Goal: Task Accomplishment & Management: Complete application form

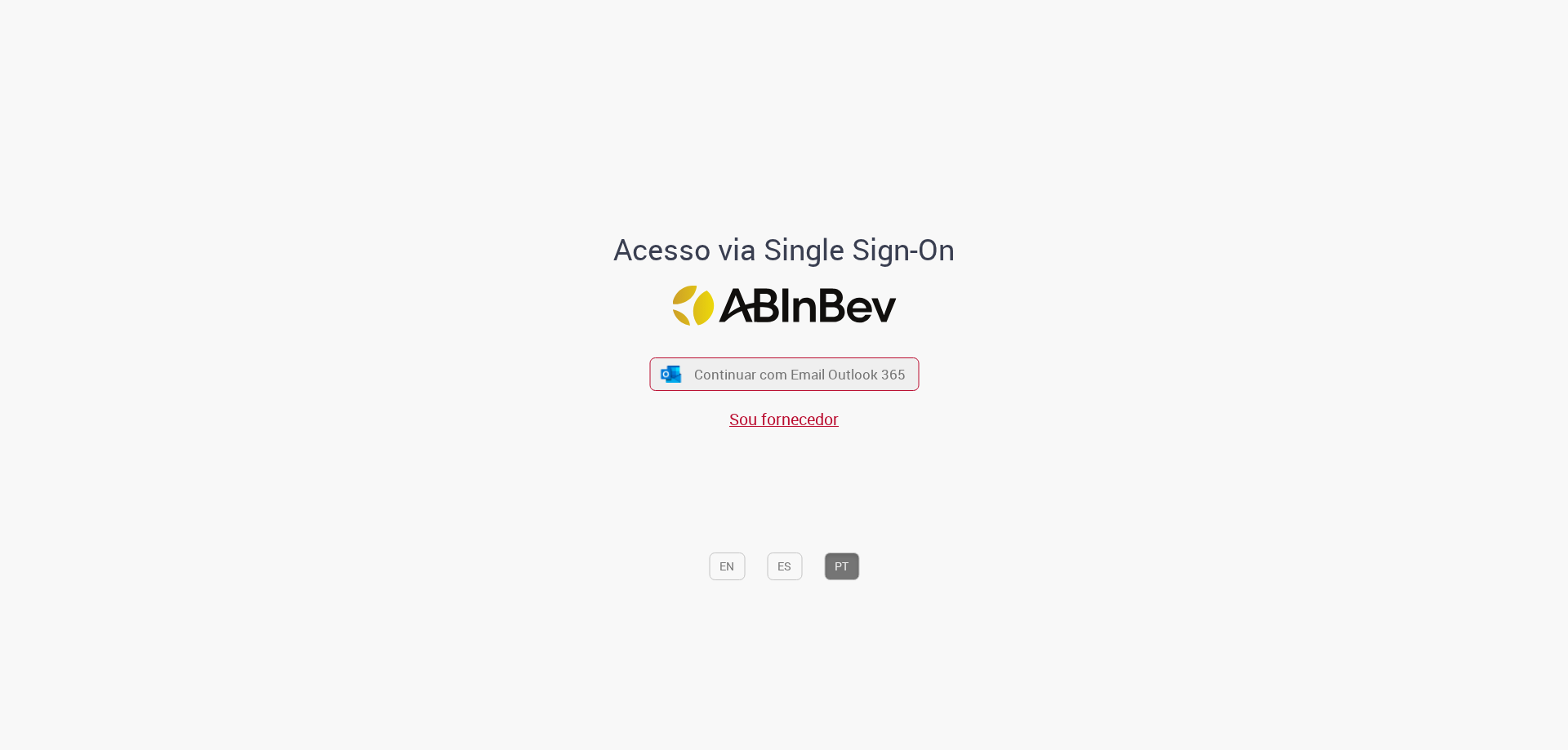
click at [793, 369] on span "Continuar com Email Outlook 365" at bounding box center [799, 374] width 211 height 18
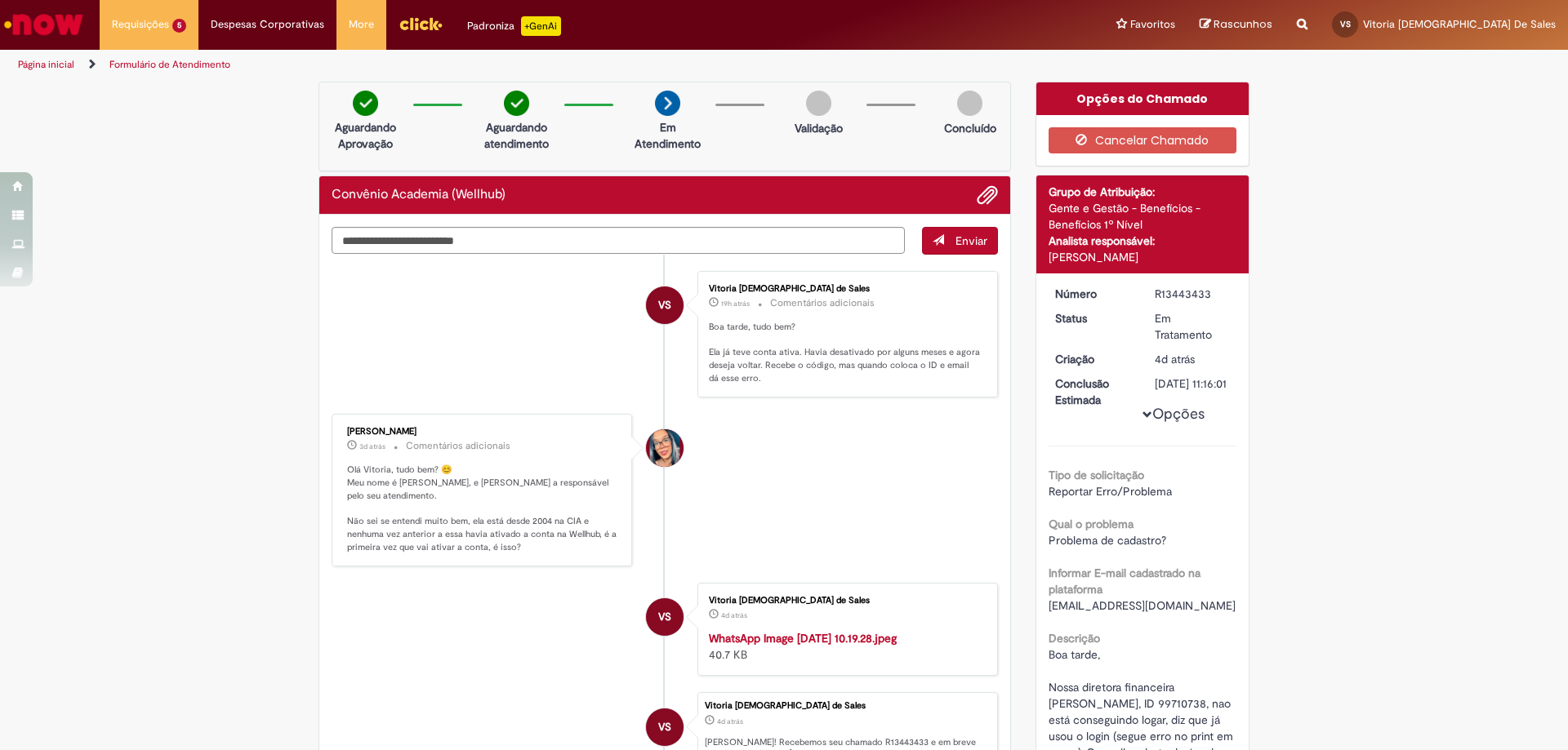
scroll to position [130, 0]
